Goal: Task Accomplishment & Management: Use online tool/utility

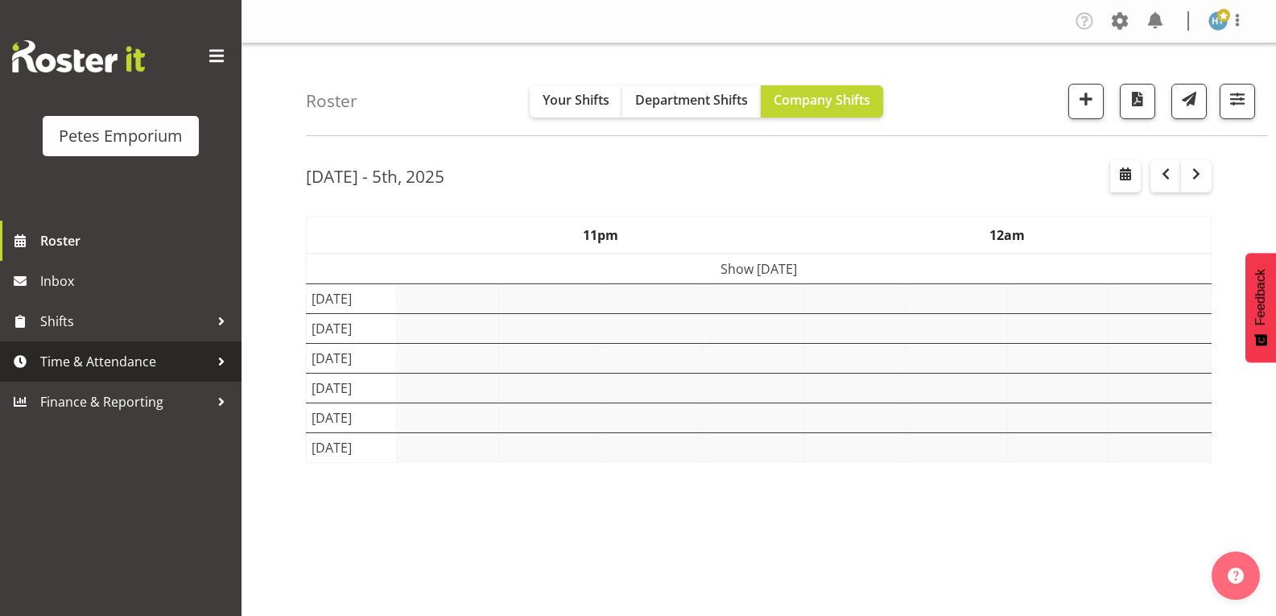
click at [134, 357] on span "Time & Attendance" at bounding box center [124, 361] width 169 height 24
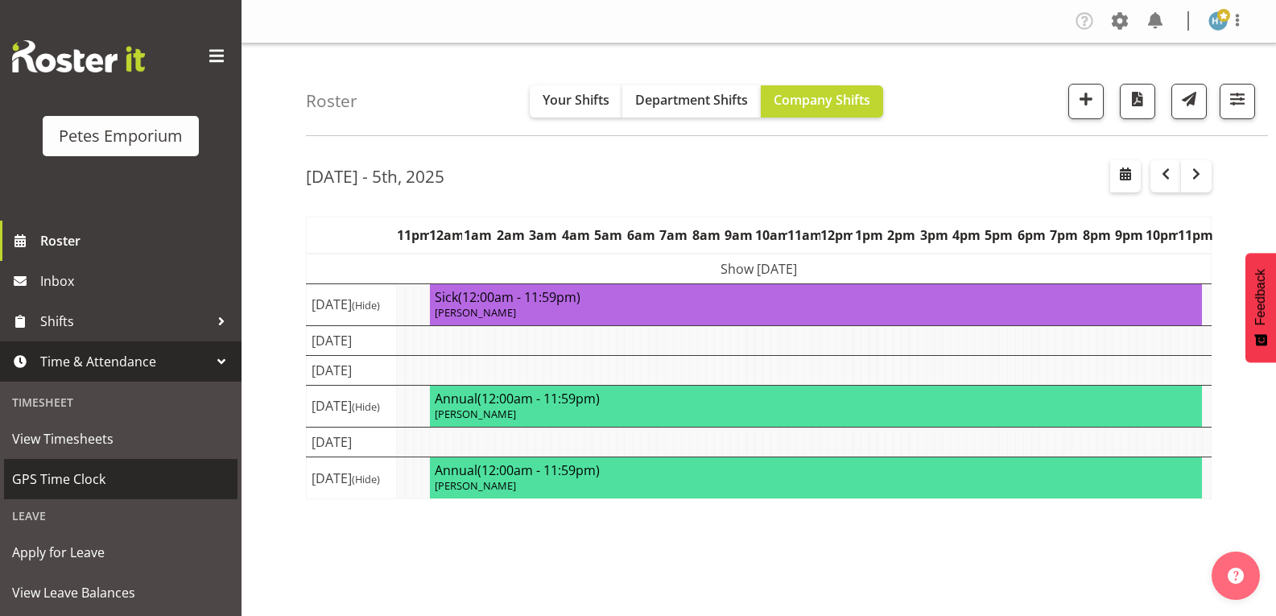
click at [86, 477] on span "GPS Time Clock" at bounding box center [120, 479] width 217 height 24
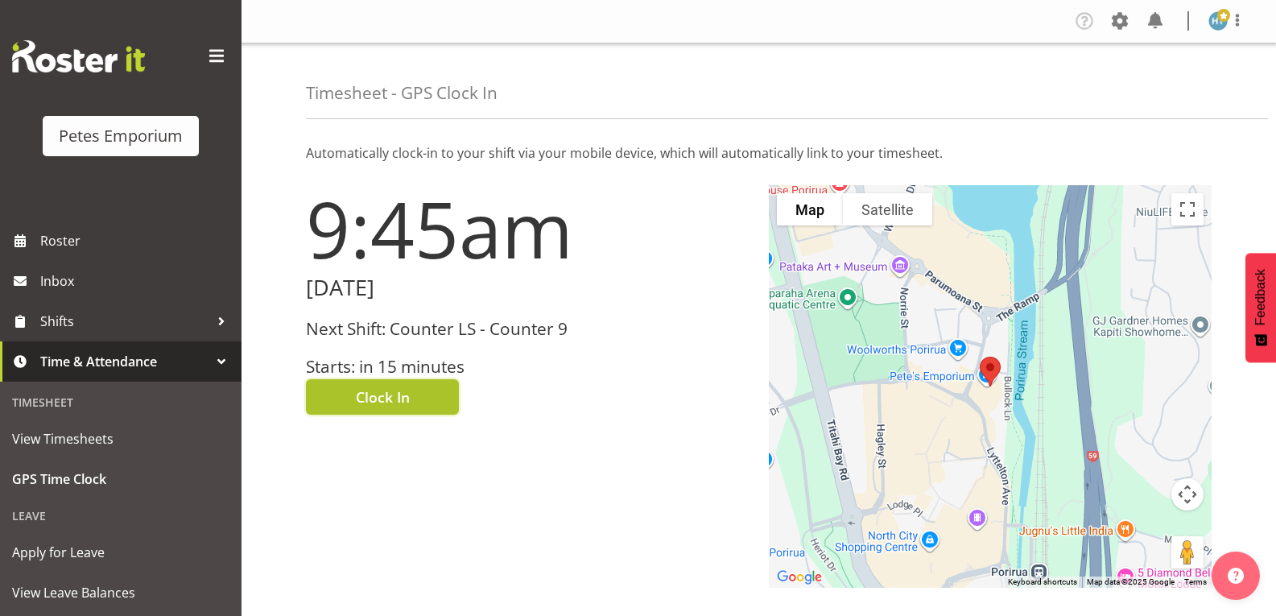
click at [434, 396] on button "Clock In" at bounding box center [382, 396] width 153 height 35
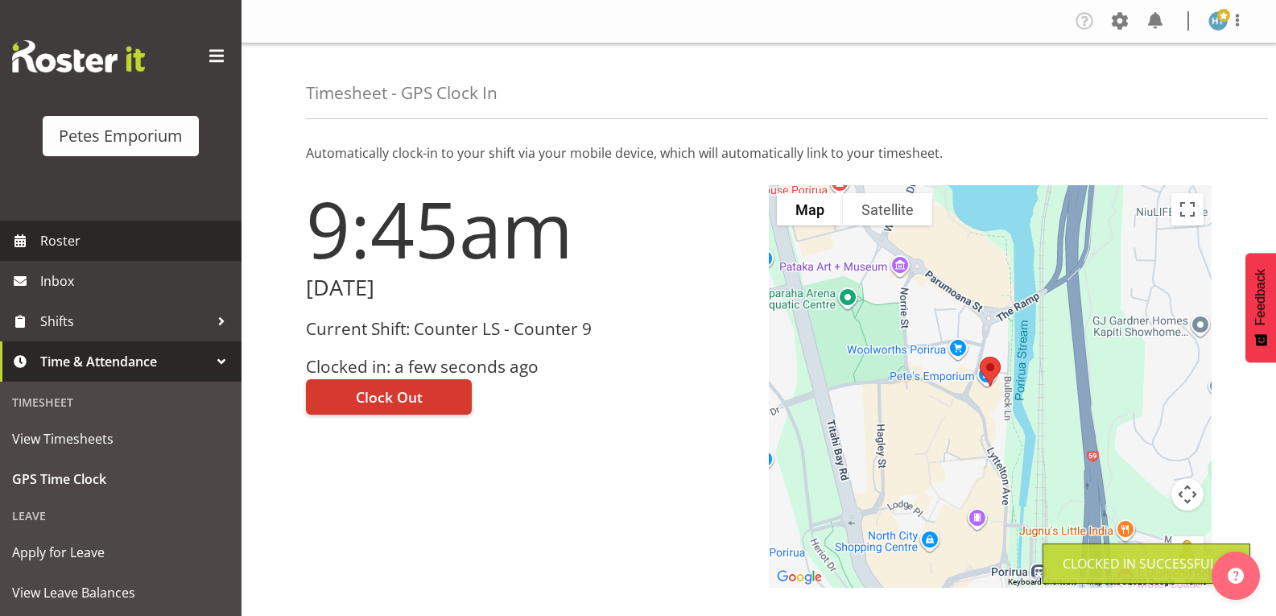
click at [109, 240] on span "Roster" at bounding box center [136, 241] width 193 height 24
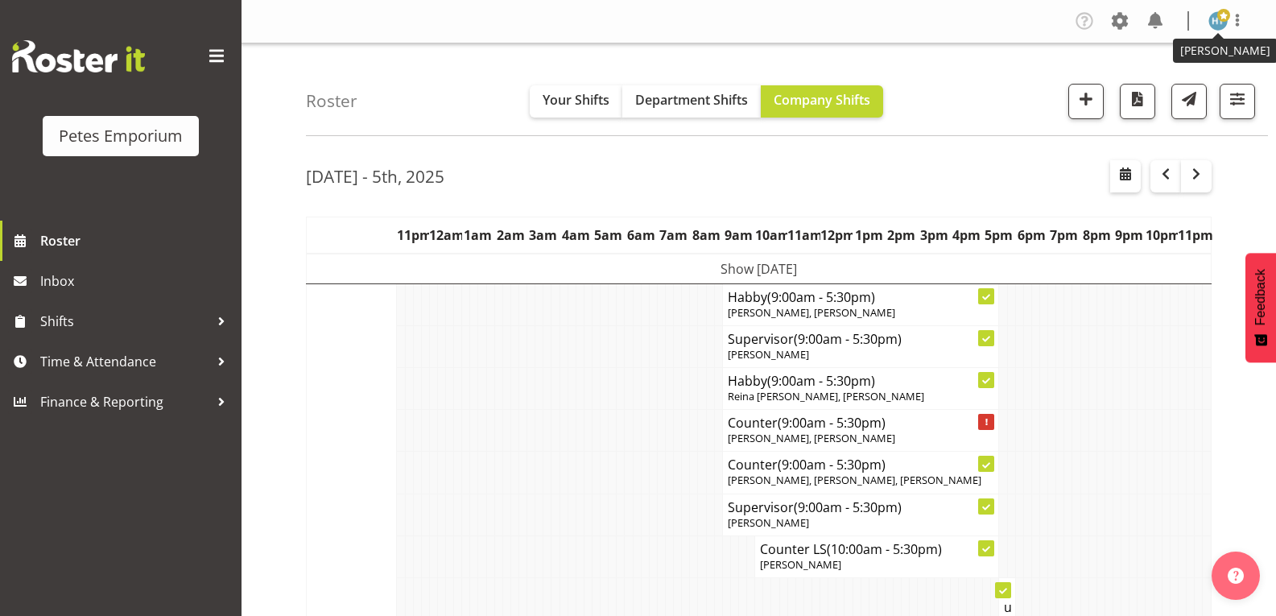
click at [1219, 22] on span at bounding box center [1223, 15] width 13 height 13
click at [1149, 89] on link "Log Out" at bounding box center [1169, 84] width 155 height 29
